Goal: Information Seeking & Learning: Learn about a topic

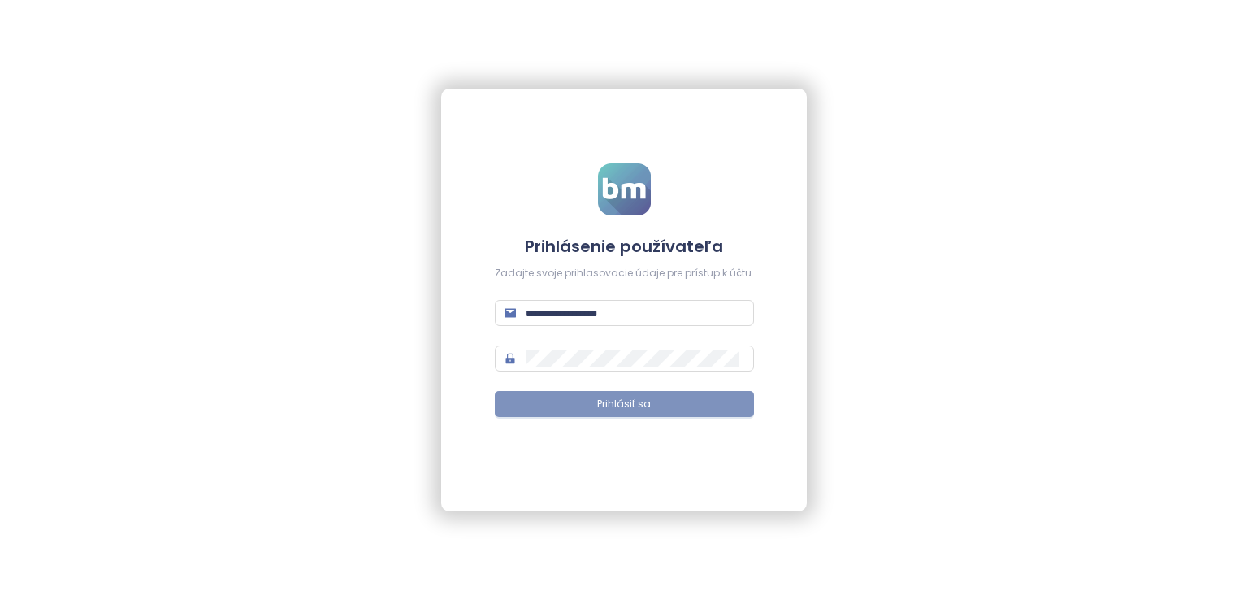
type input "**********"
click at [650, 411] on span "Prihlásiť sa" at bounding box center [624, 403] width 54 height 15
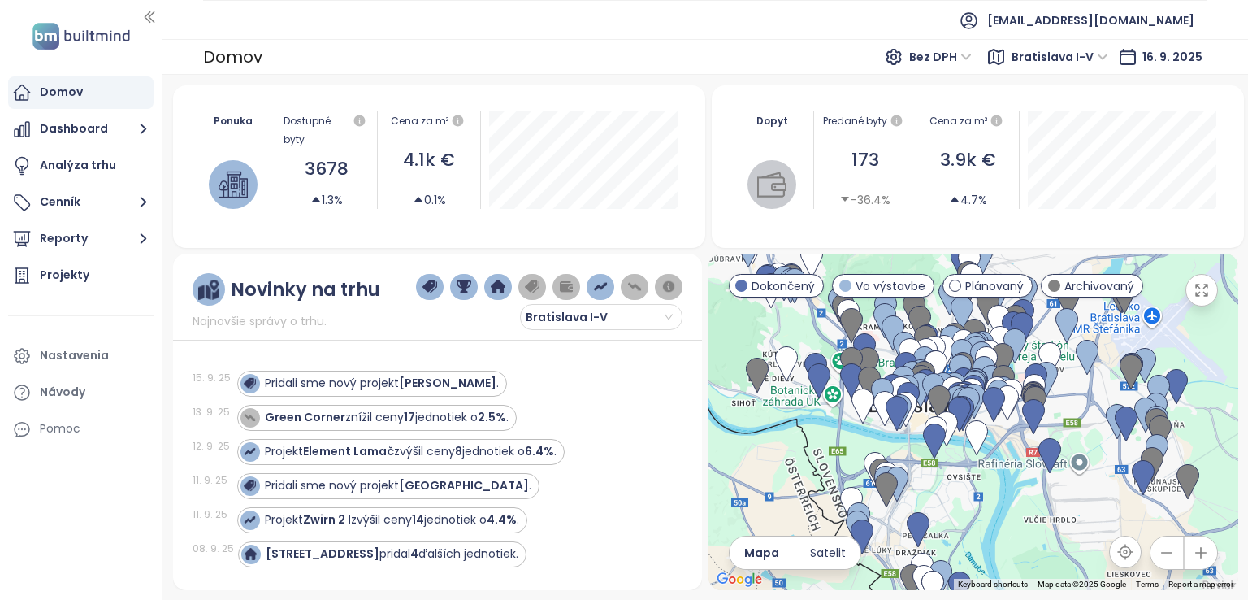
drag, startPoint x: 911, startPoint y: 440, endPoint x: 1003, endPoint y: 492, distance: 105.9
click at [1003, 492] on div at bounding box center [973, 421] width 530 height 336
click at [137, 233] on icon "button" at bounding box center [143, 238] width 20 height 20
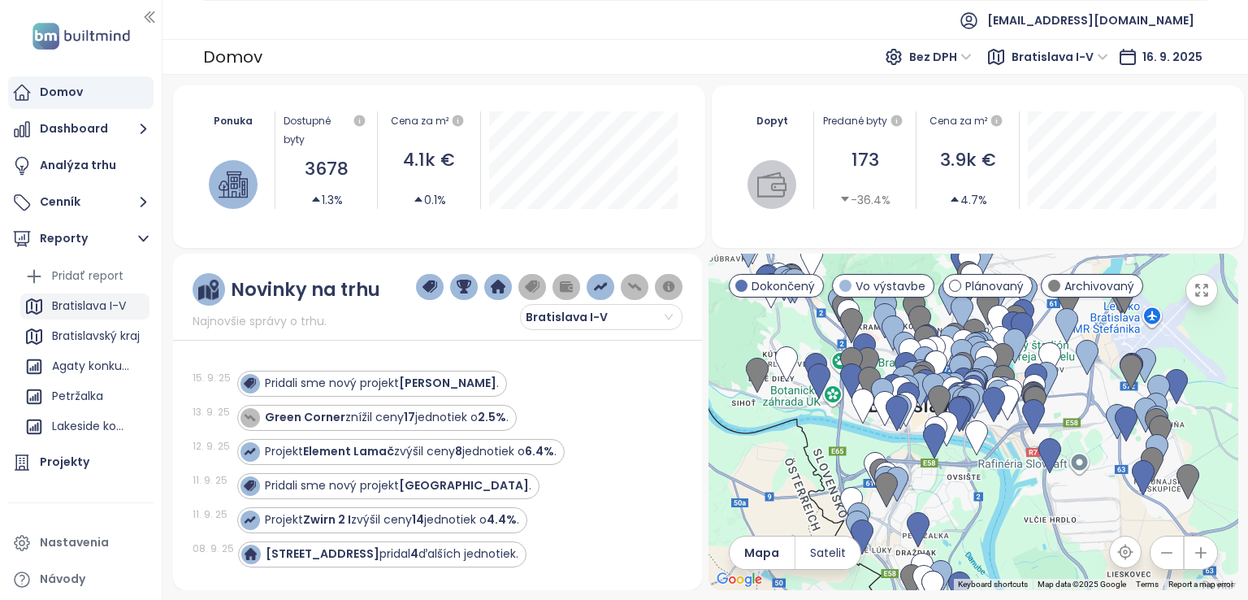
click at [114, 300] on div "Bratislava I-V" at bounding box center [89, 306] width 74 height 20
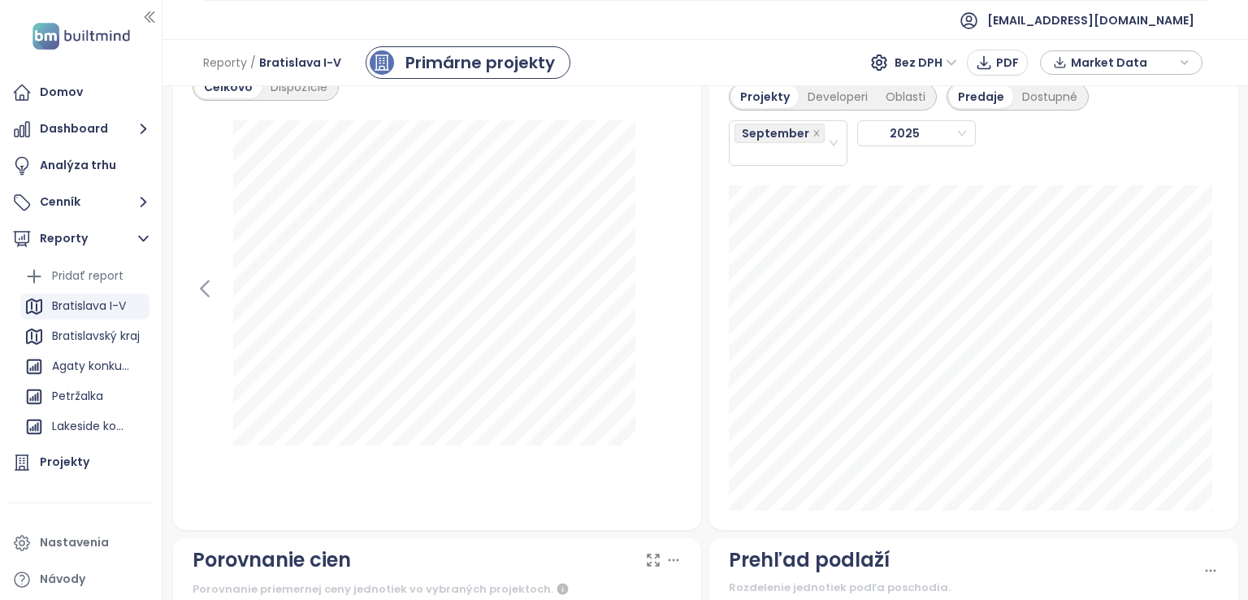
scroll to position [1967, 0]
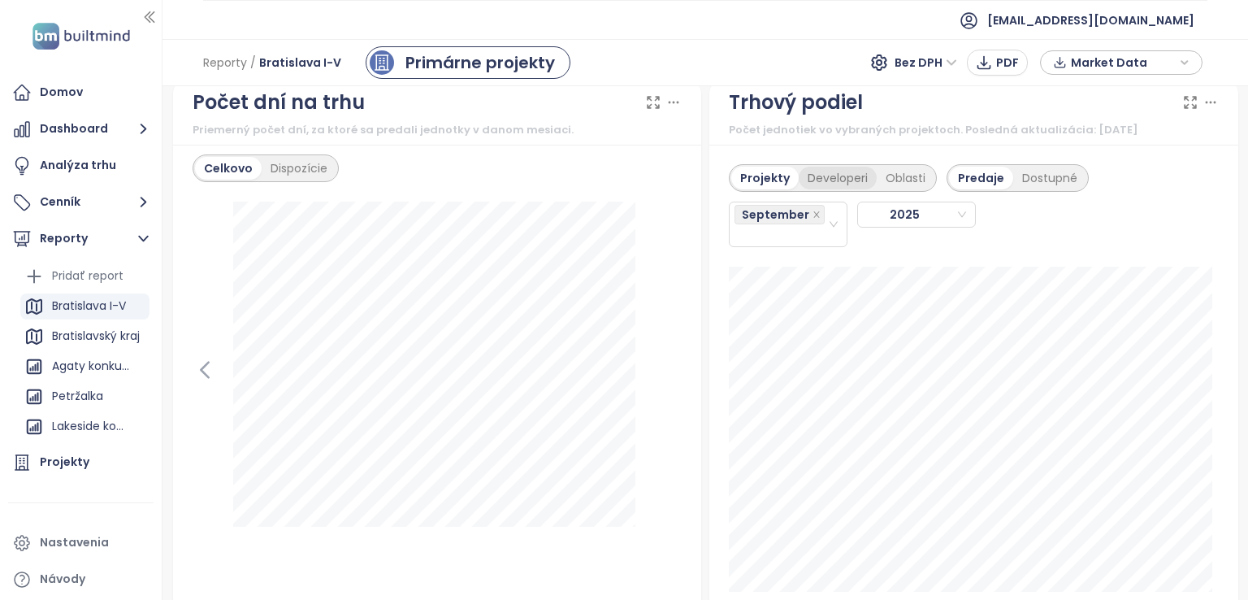
click at [844, 176] on div "Developeri" at bounding box center [838, 178] width 78 height 23
click at [751, 167] on div "Projekty" at bounding box center [762, 178] width 63 height 23
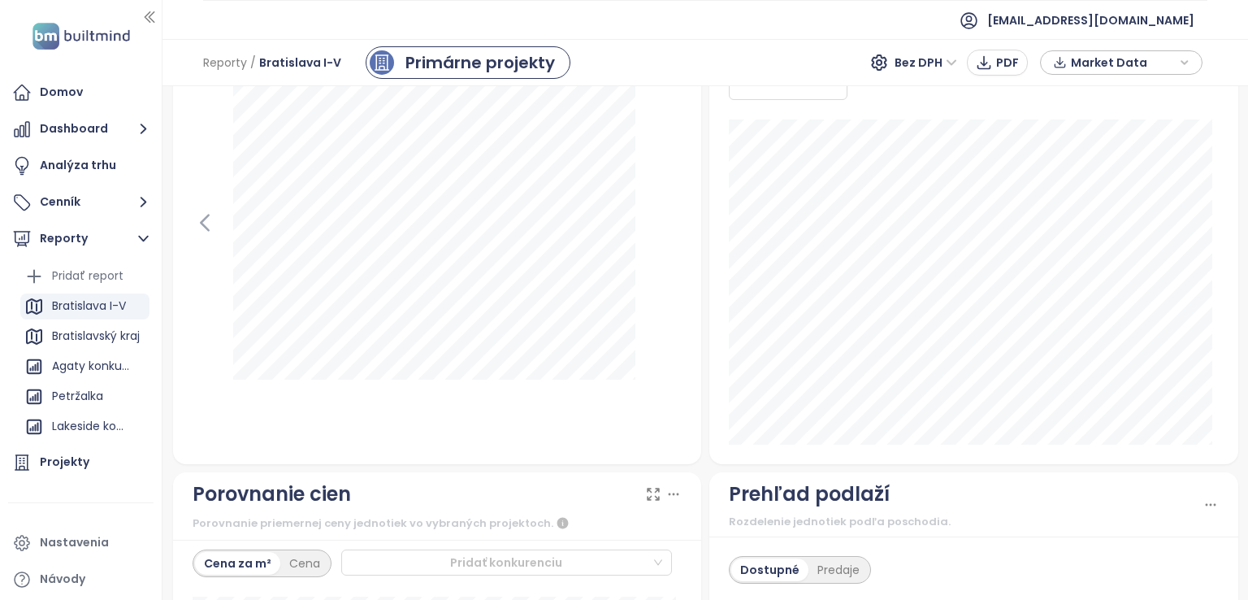
scroll to position [1886, 0]
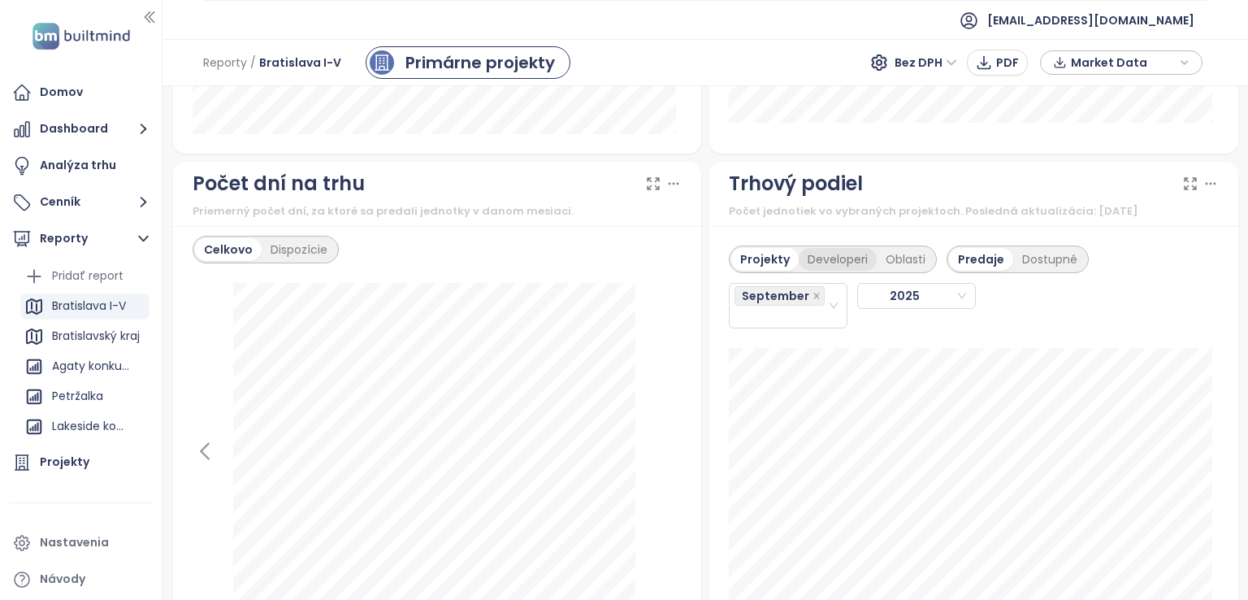
click at [799, 261] on div "Developeri" at bounding box center [838, 259] width 78 height 23
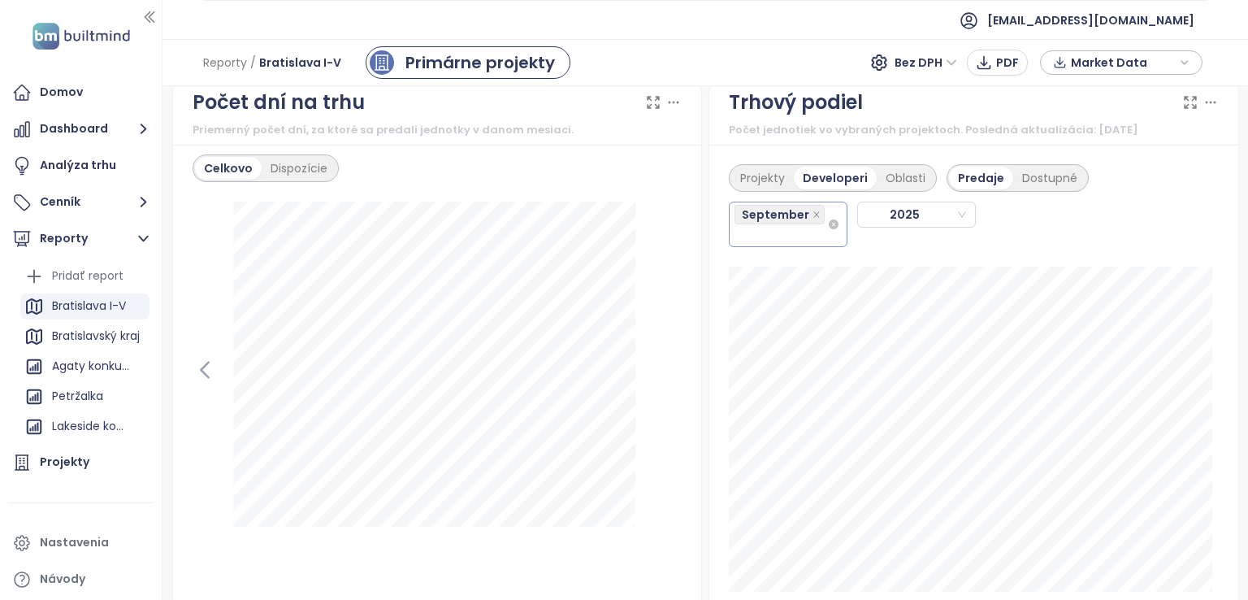
click at [809, 223] on div "September" at bounding box center [780, 224] width 93 height 42
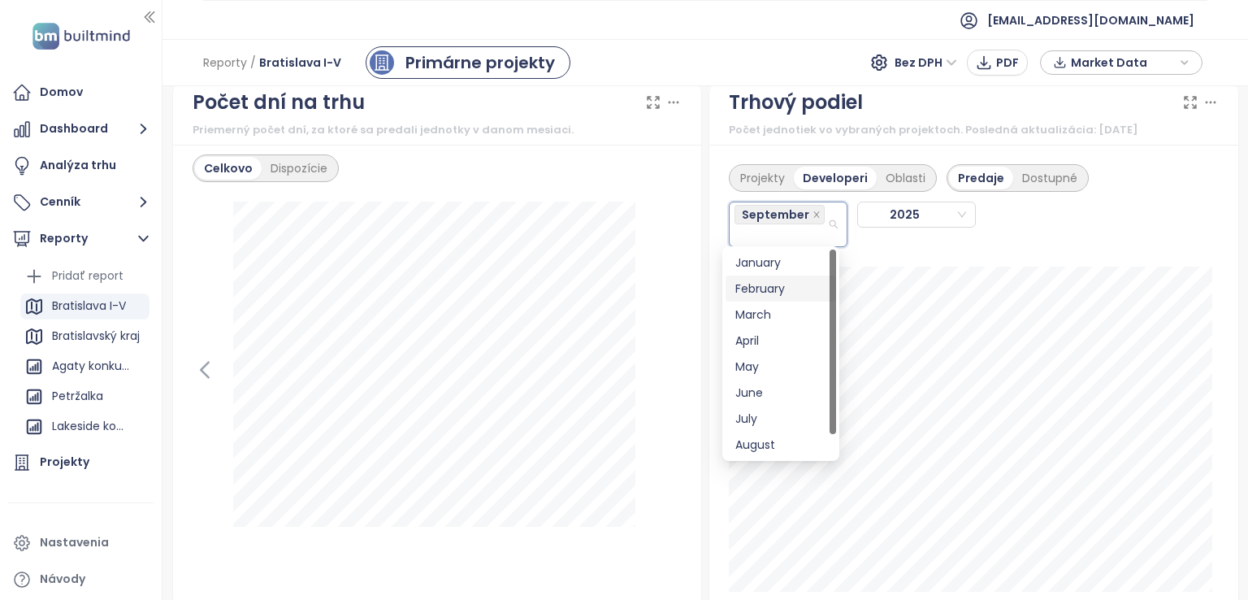
click at [799, 281] on div "February" at bounding box center [780, 288] width 91 height 18
click at [798, 310] on div "March" at bounding box center [780, 318] width 91 height 18
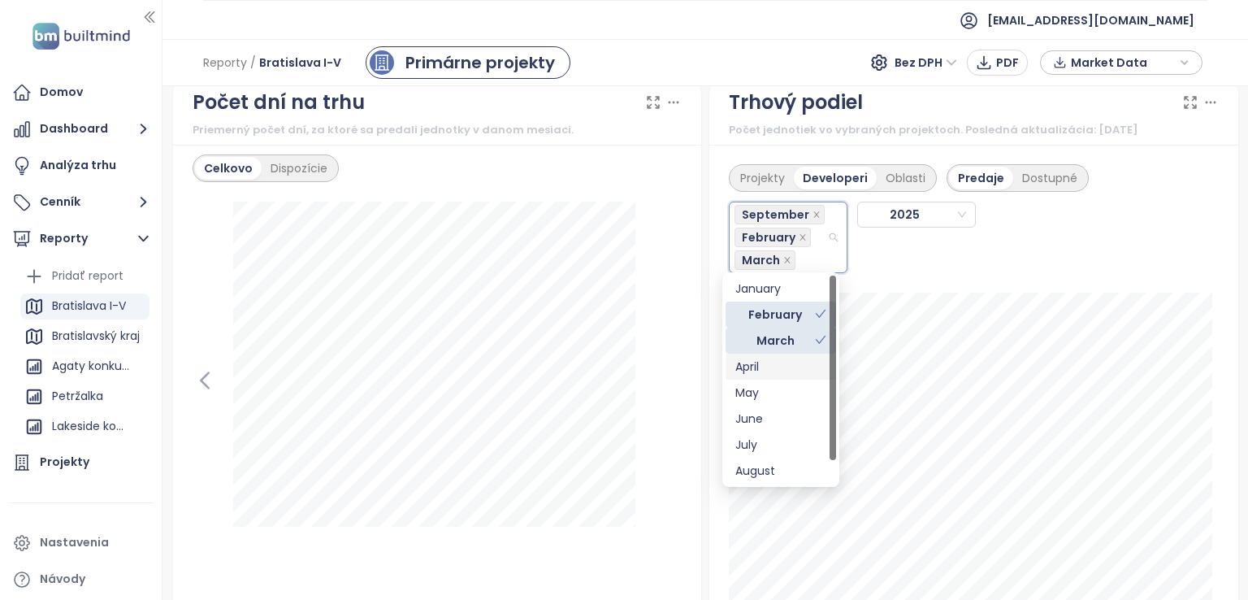
click at [788, 355] on div "April" at bounding box center [781, 366] width 110 height 26
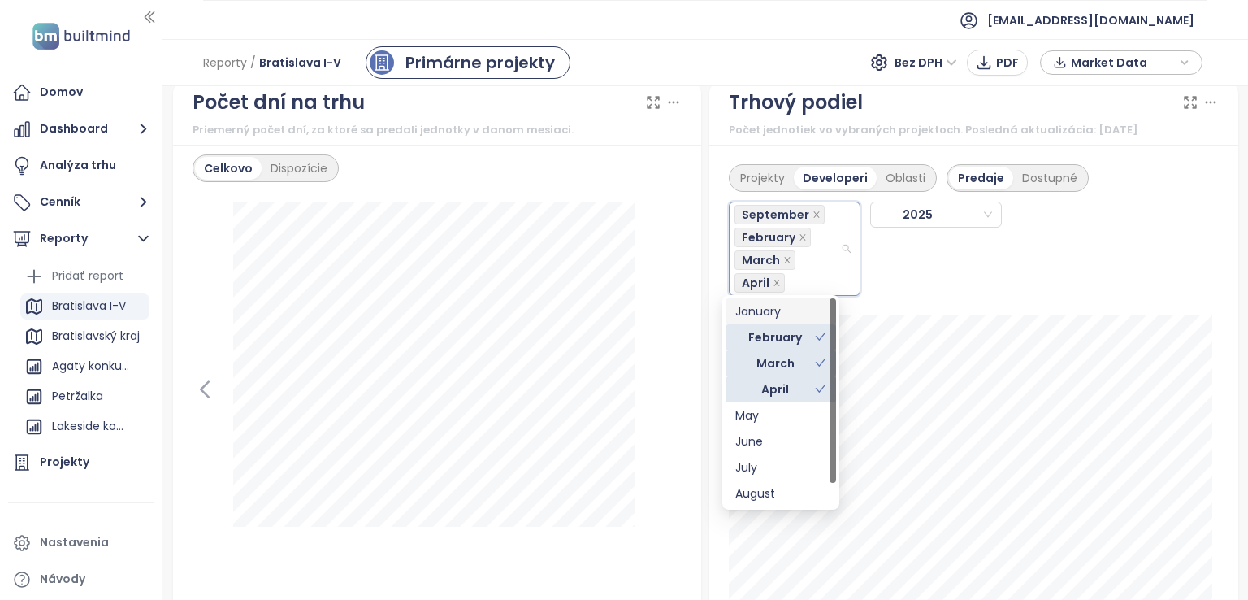
click at [771, 297] on div "Projekty Developeri Oblasti Predaje Dostupné September February March April 2025" at bounding box center [973, 402] width 529 height 515
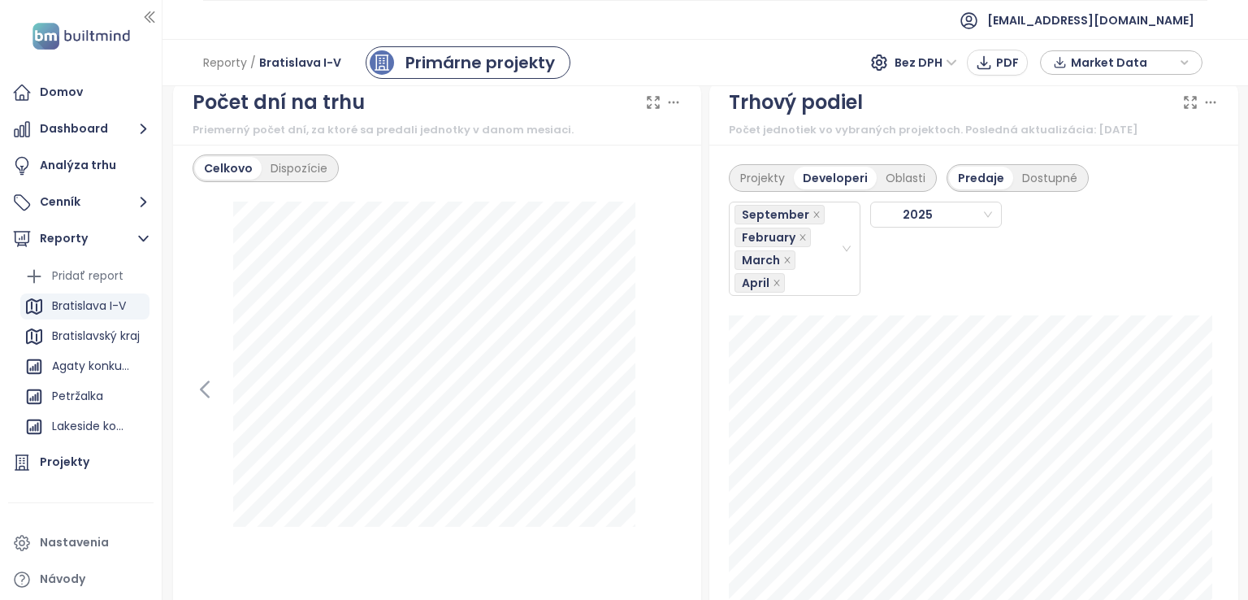
click at [771, 310] on div "Projekty Developeri Oblasti Predaje Dostupné September February March April 2025" at bounding box center [973, 402] width 529 height 515
click at [786, 287] on div "September February March April" at bounding box center [787, 248] width 106 height 91
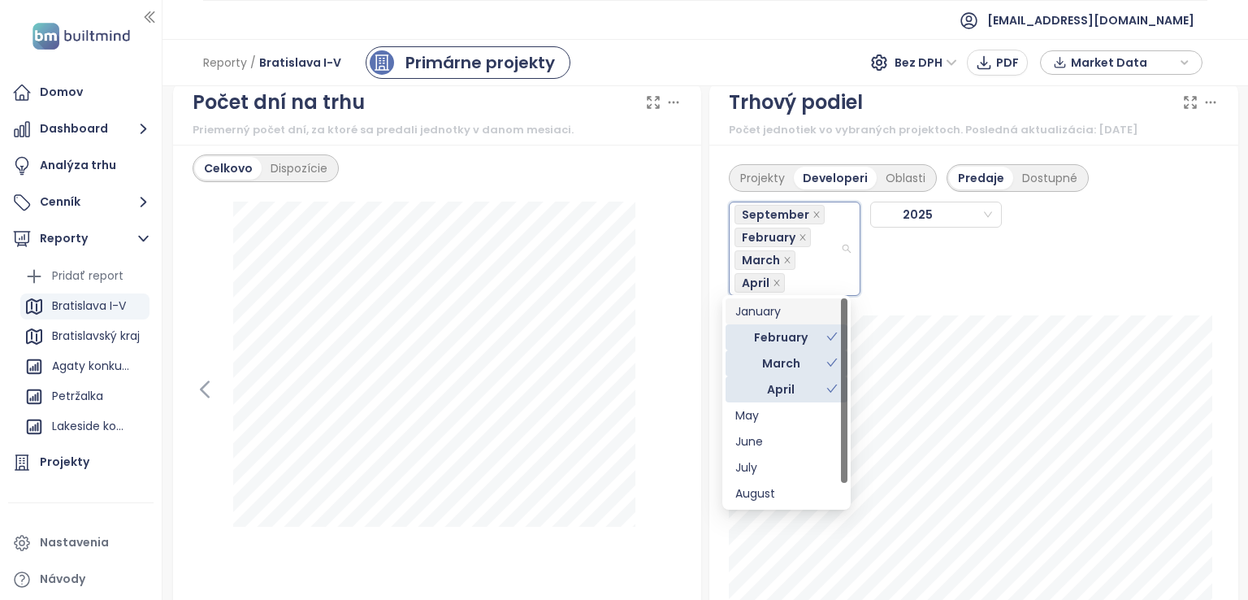
click at [786, 313] on div "January" at bounding box center [786, 311] width 102 height 18
click at [783, 404] on div "May" at bounding box center [787, 415] width 122 height 26
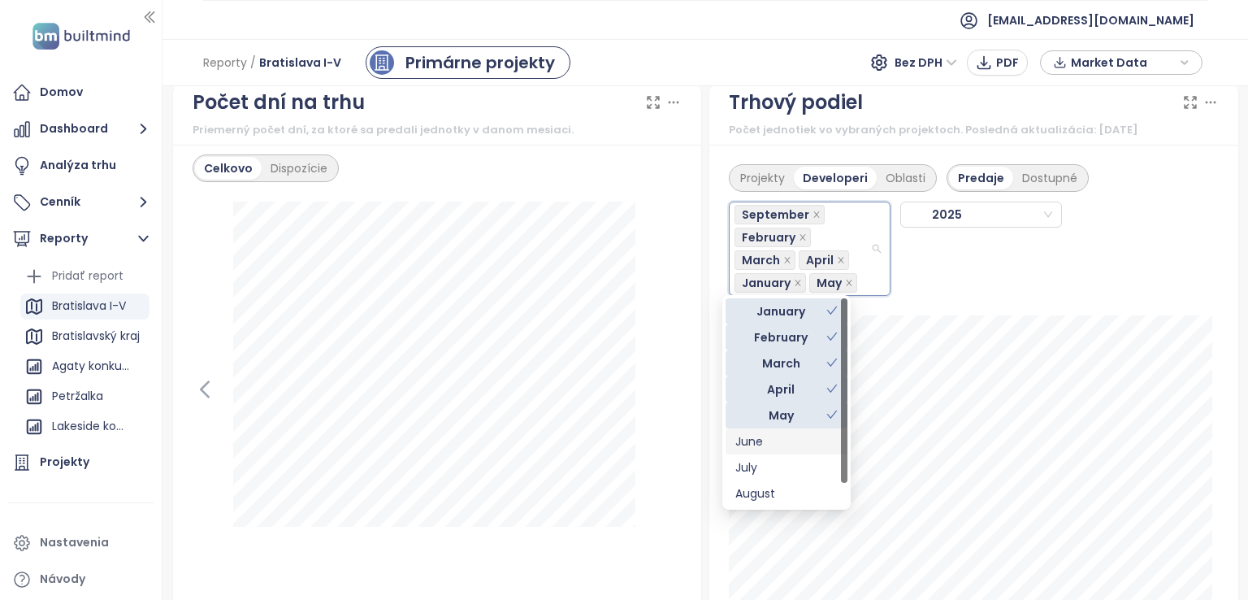
click at [765, 441] on div "June" at bounding box center [786, 441] width 102 height 18
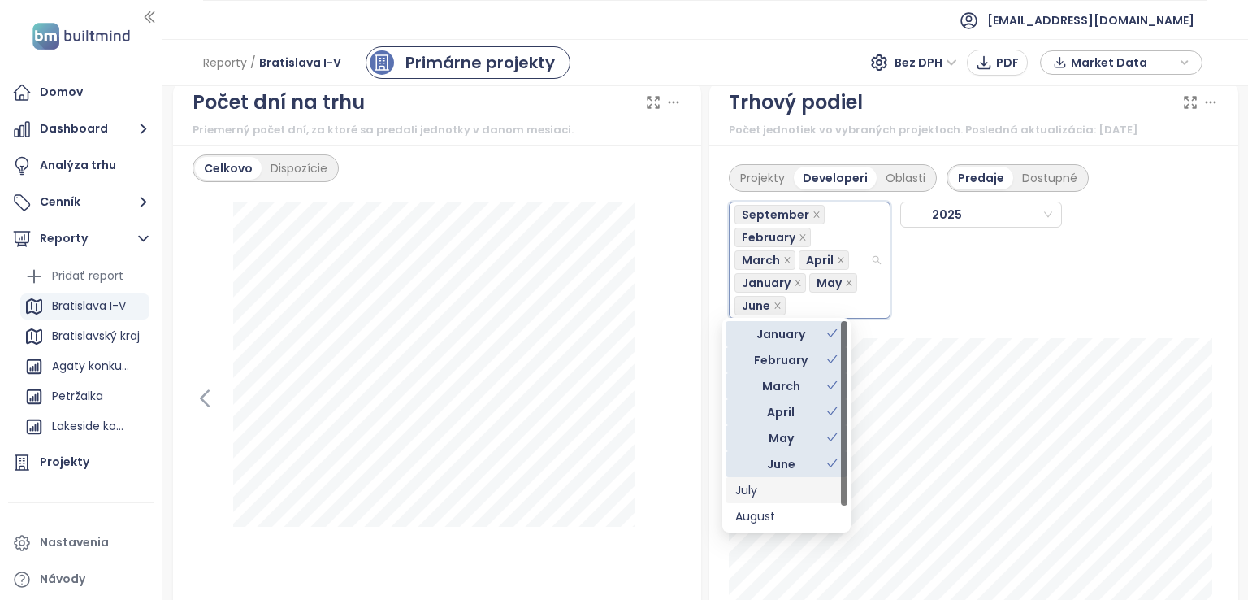
click at [758, 486] on div "July" at bounding box center [786, 490] width 102 height 18
drag, startPoint x: 757, startPoint y: 515, endPoint x: 812, endPoint y: 486, distance: 62.5
click at [757, 516] on div "August" at bounding box center [786, 516] width 102 height 18
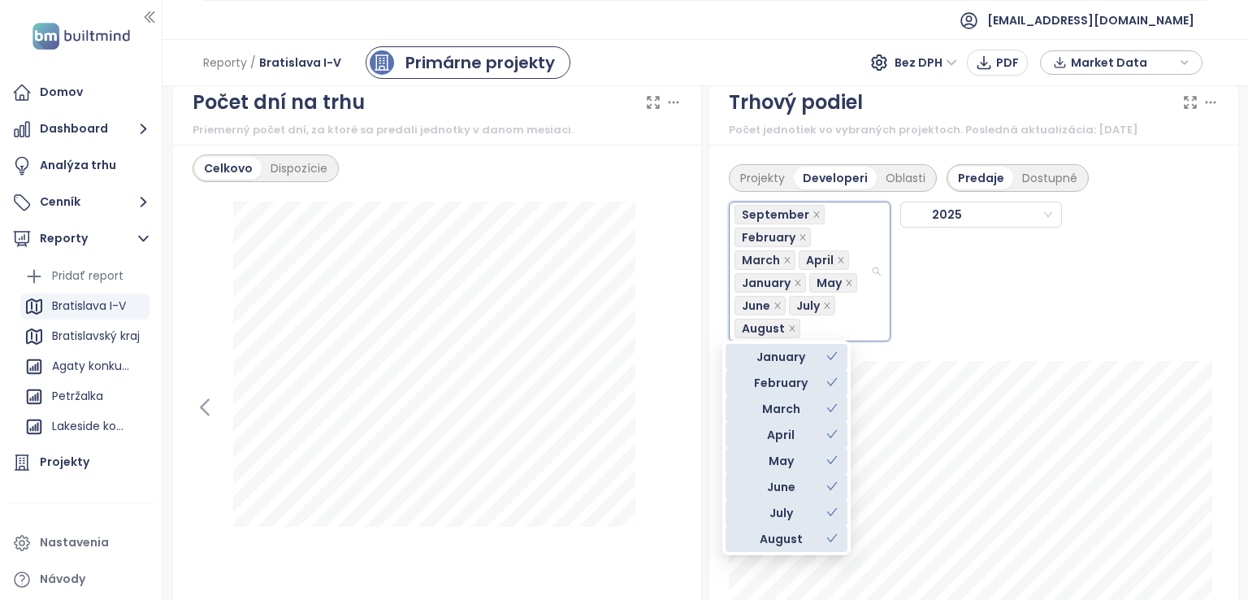
click at [1225, 378] on div "Projekty Developeri Oblasti Predaje Dostupné September February March April Jan…" at bounding box center [973, 425] width 529 height 561
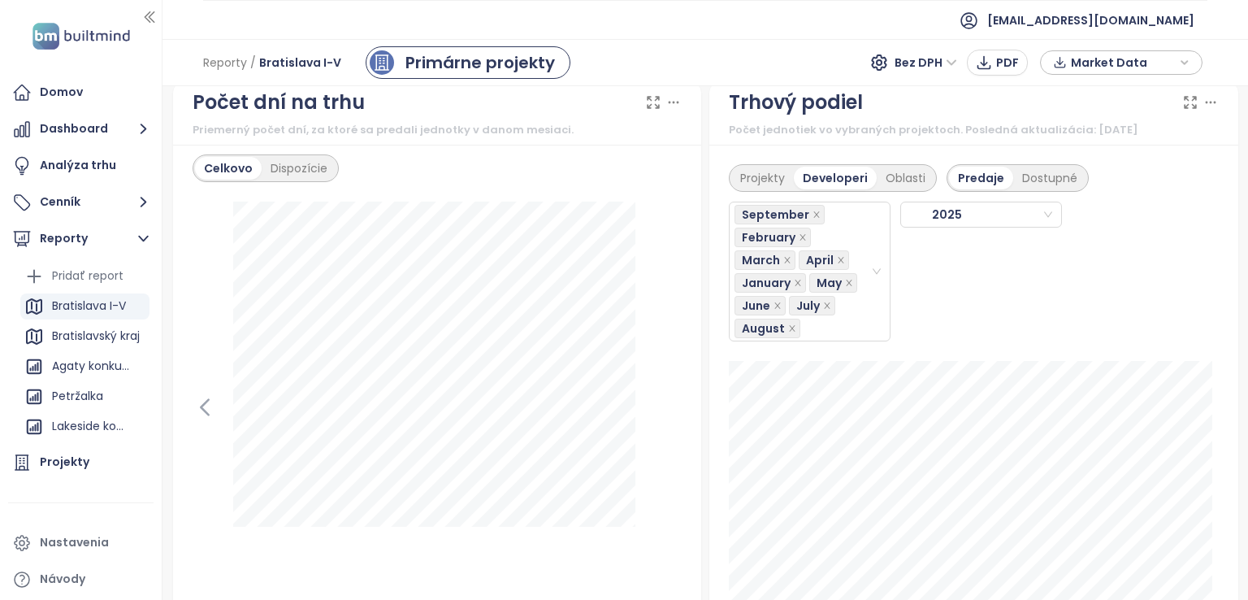
click at [1221, 380] on div "Projekty Developeri Oblasti Predaje Dostupné September February March April Jan…" at bounding box center [973, 425] width 529 height 561
click at [142, 93] on div "Domov" at bounding box center [80, 92] width 145 height 32
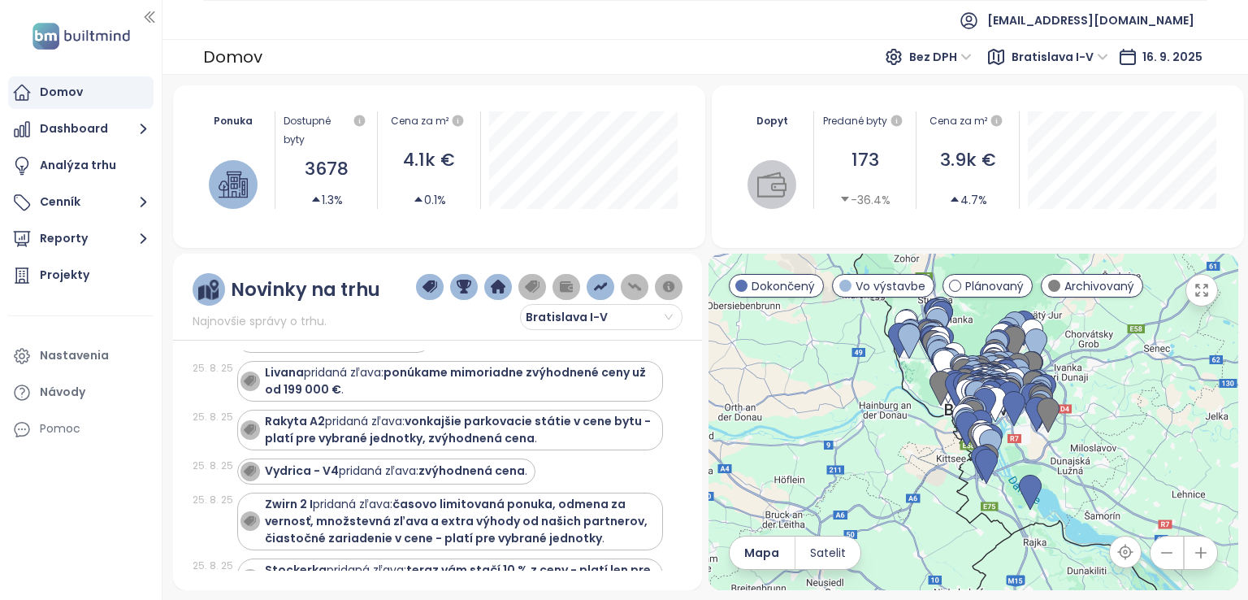
scroll to position [569, 0]
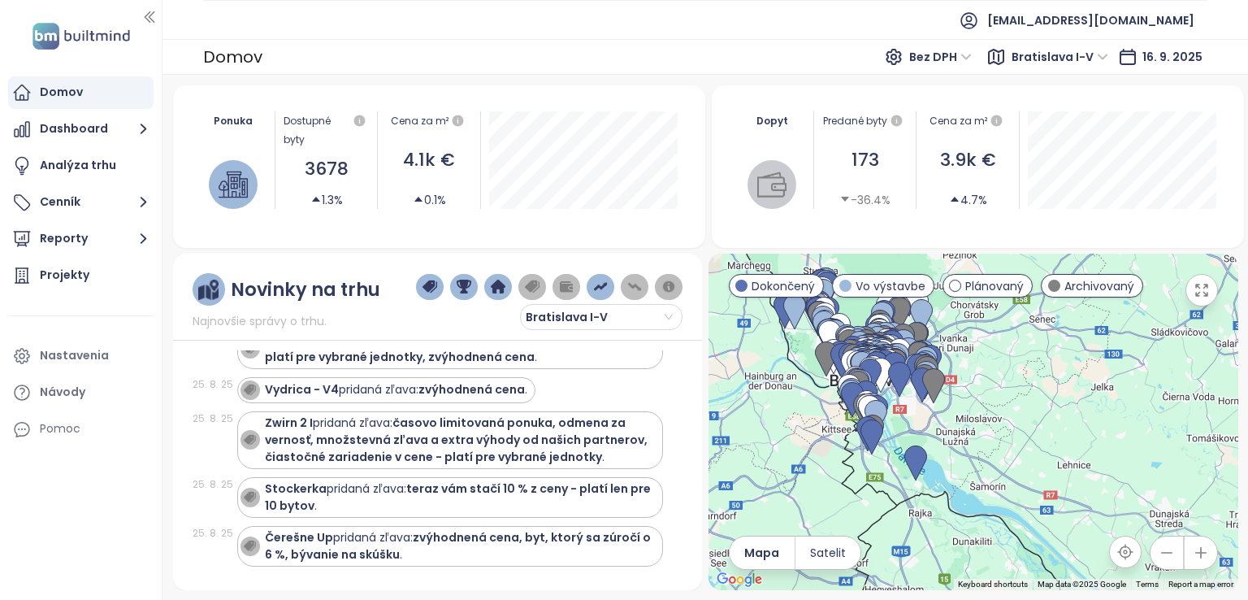
drag, startPoint x: 851, startPoint y: 468, endPoint x: 728, endPoint y: 440, distance: 126.7
click at [728, 440] on div at bounding box center [973, 421] width 530 height 336
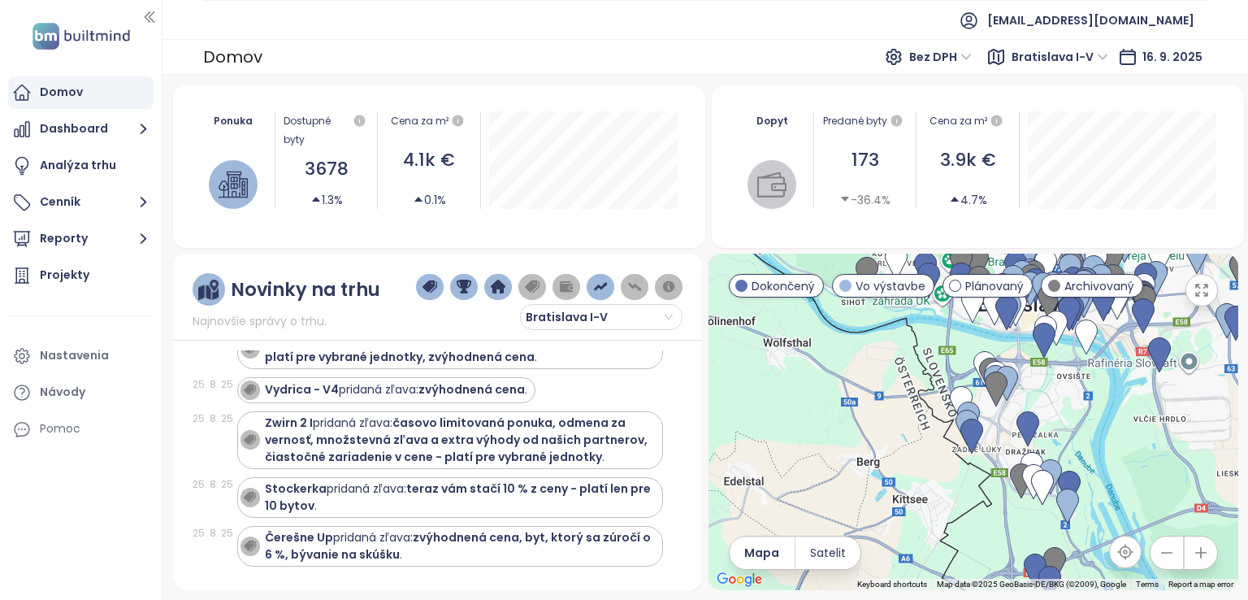
drag, startPoint x: 851, startPoint y: 389, endPoint x: 767, endPoint y: 432, distance: 94.8
click at [773, 433] on div at bounding box center [973, 421] width 530 height 336
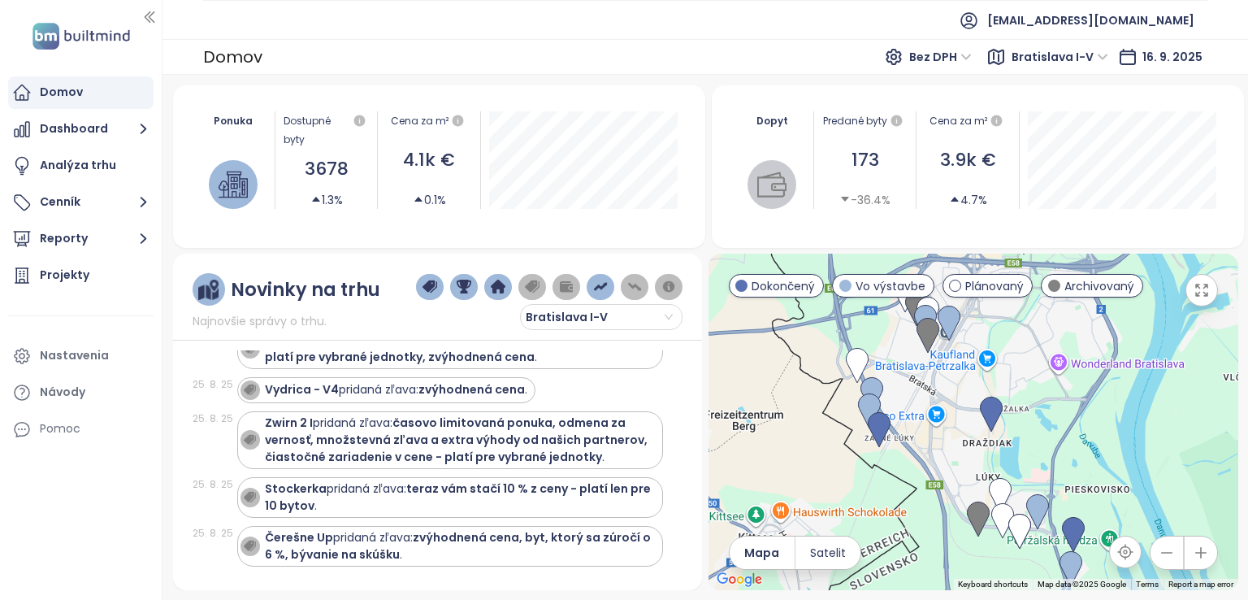
drag, startPoint x: 873, startPoint y: 447, endPoint x: 818, endPoint y: 381, distance: 85.4
click at [818, 381] on div at bounding box center [973, 421] width 530 height 336
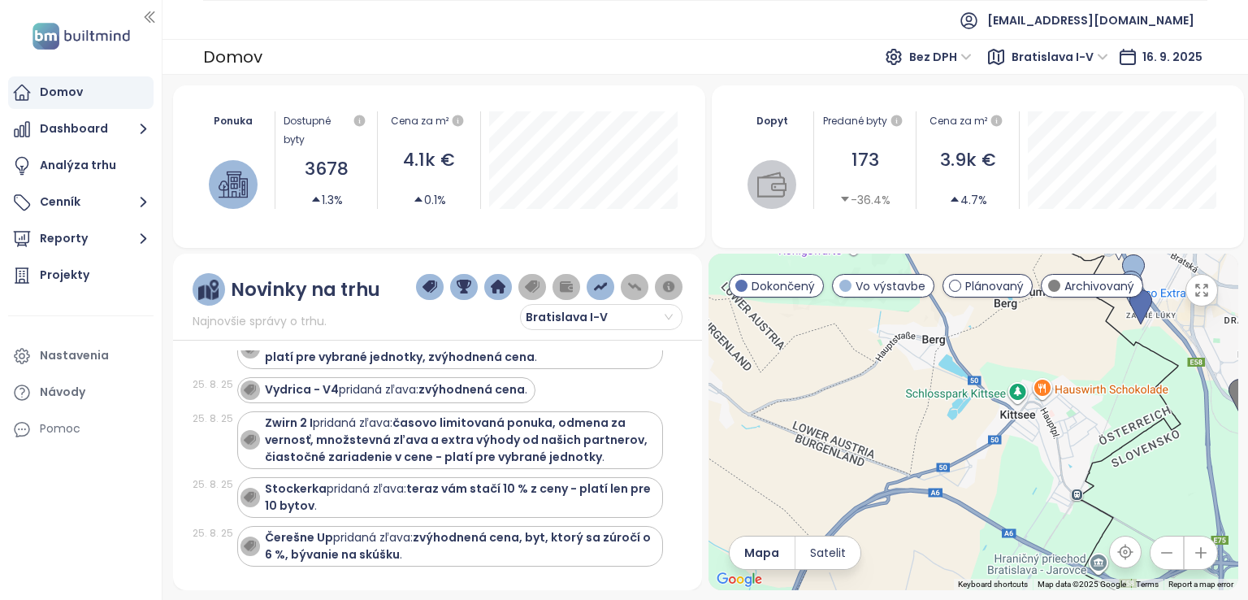
drag, startPoint x: 843, startPoint y: 414, endPoint x: 1110, endPoint y: 294, distance: 292.4
click at [1110, 294] on div "← Move left → Move right ↑ Move up ↓ Move down + Zoom in - Zoom out Home Jump l…" at bounding box center [973, 421] width 530 height 336
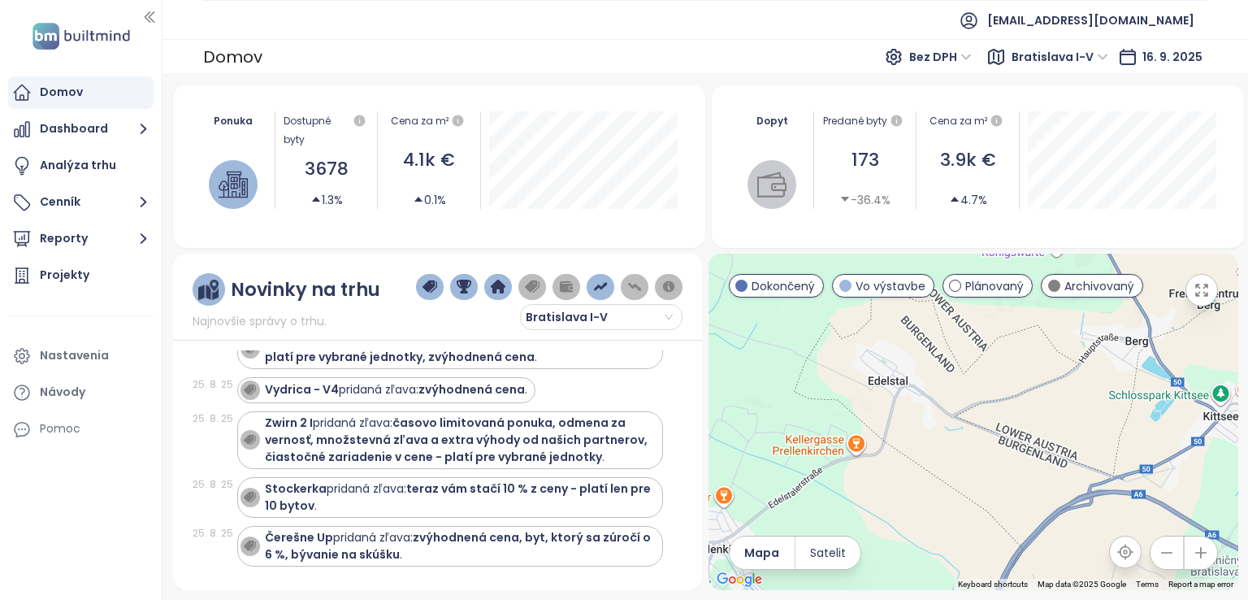
drag, startPoint x: 1010, startPoint y: 424, endPoint x: 1218, endPoint y: 429, distance: 208.0
click at [1219, 430] on div at bounding box center [973, 421] width 530 height 336
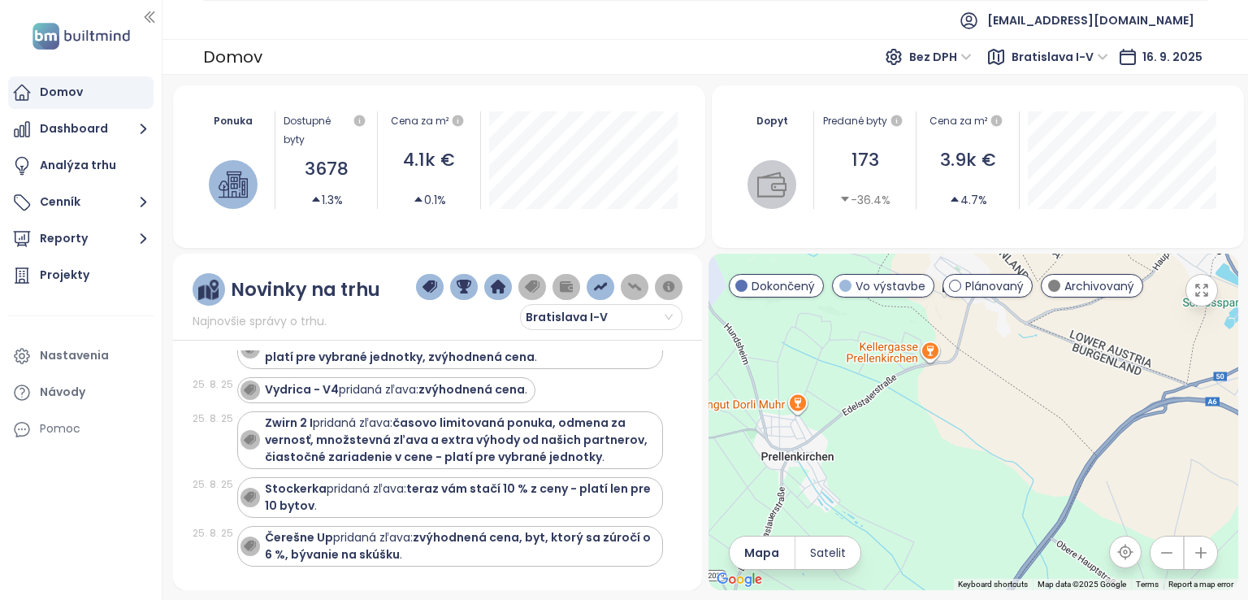
drag, startPoint x: 1116, startPoint y: 424, endPoint x: 1172, endPoint y: 389, distance: 66.7
click at [1172, 389] on div at bounding box center [973, 421] width 530 height 336
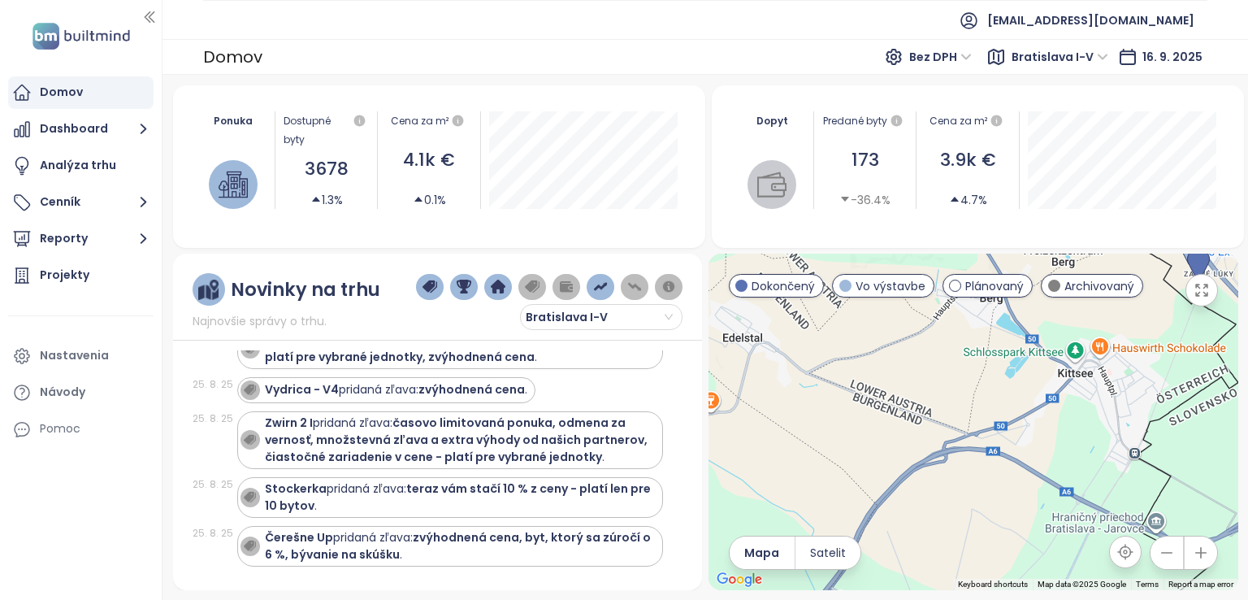
drag, startPoint x: 954, startPoint y: 483, endPoint x: 717, endPoint y: 565, distance: 250.3
click at [717, 565] on div at bounding box center [973, 421] width 530 height 336
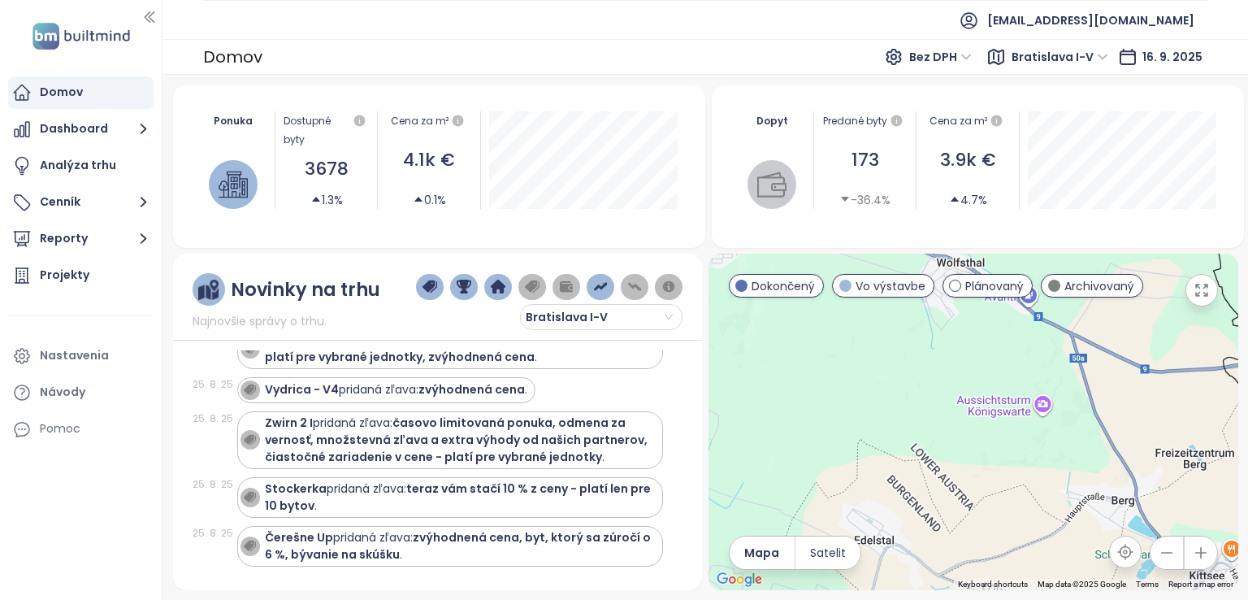
drag, startPoint x: 828, startPoint y: 477, endPoint x: 986, endPoint y: 615, distance: 210.2
click at [986, 599] on html "Domov Dashboard Analýza trhu Cenník Reporty Projekty Nastavenia Návody Pomoc fb…" at bounding box center [624, 300] width 1248 height 600
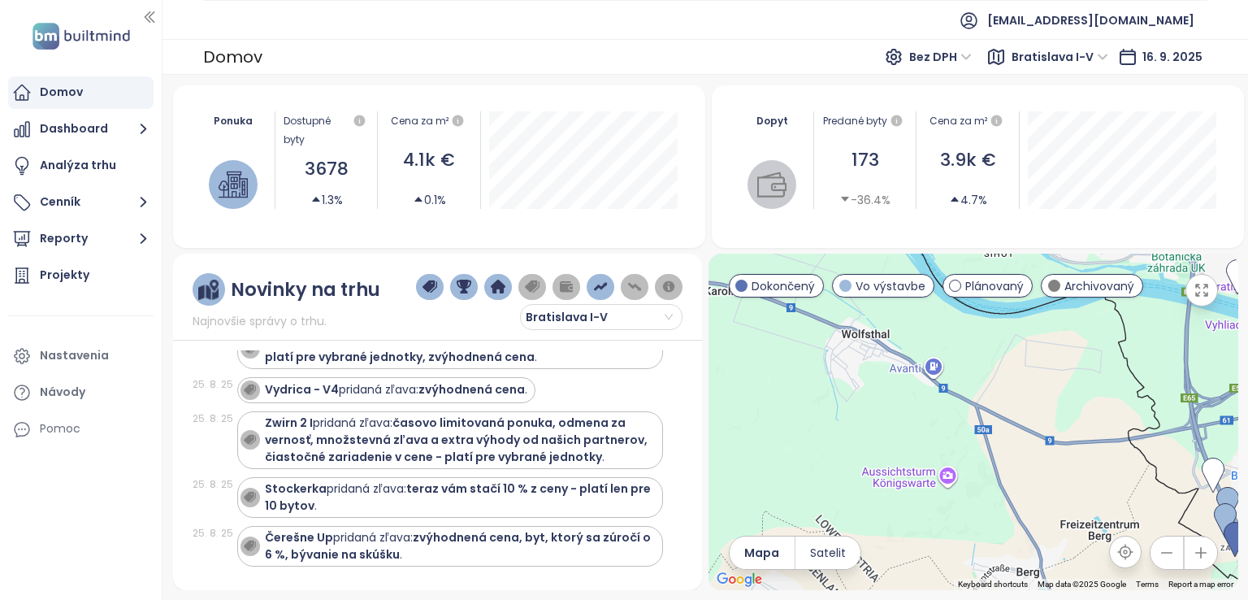
drag, startPoint x: 969, startPoint y: 518, endPoint x: 669, endPoint y: 345, distance: 346.9
click at [747, 417] on div at bounding box center [973, 421] width 530 height 336
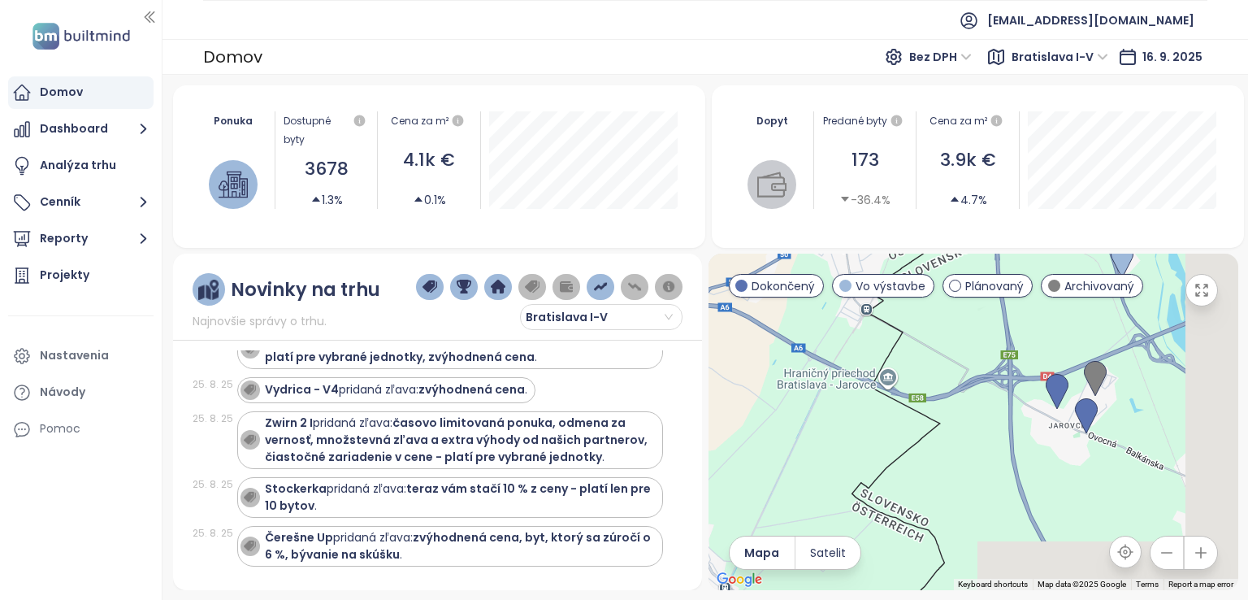
click at [660, 344] on div "Novinky na trhu Najnovšie správy o trhu. Bratislava I-V 15. 9. 25 Pridali sme n…" at bounding box center [438, 421] width 530 height 336
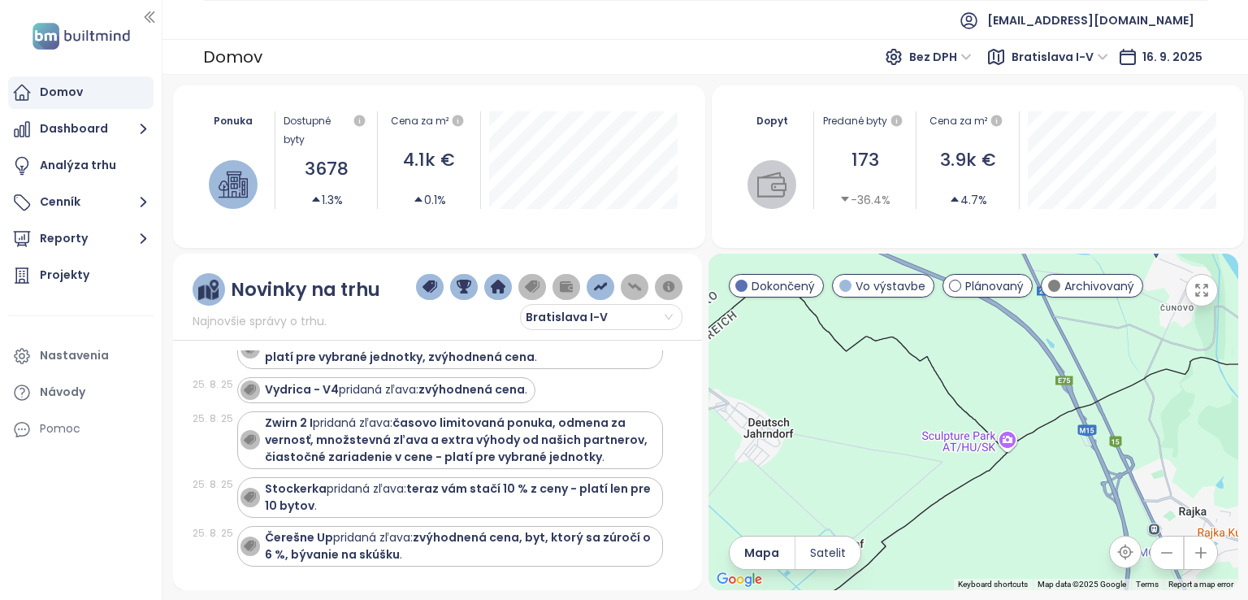
drag, startPoint x: 882, startPoint y: 362, endPoint x: 897, endPoint y: 495, distance: 134.1
click at [897, 495] on div at bounding box center [973, 421] width 530 height 336
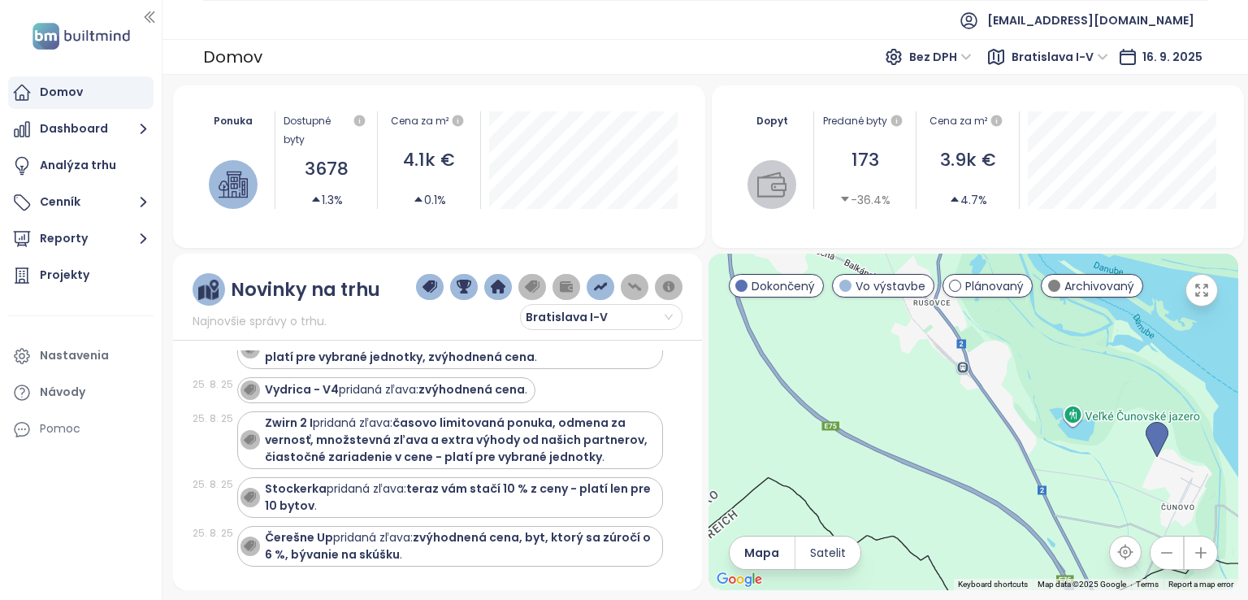
drag, startPoint x: 903, startPoint y: 440, endPoint x: 893, endPoint y: 493, distance: 54.7
click at [893, 493] on div at bounding box center [973, 421] width 530 height 336
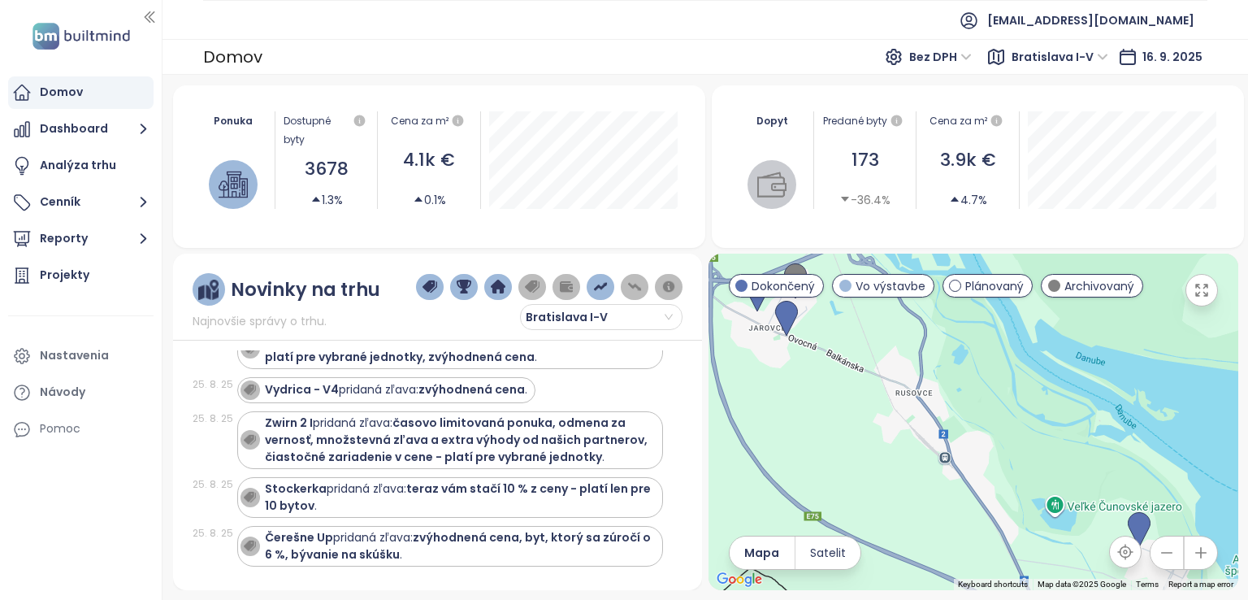
drag, startPoint x: 890, startPoint y: 417, endPoint x: 899, endPoint y: 486, distance: 69.5
click at [901, 493] on div at bounding box center [973, 421] width 530 height 336
